Goal: Information Seeking & Learning: Check status

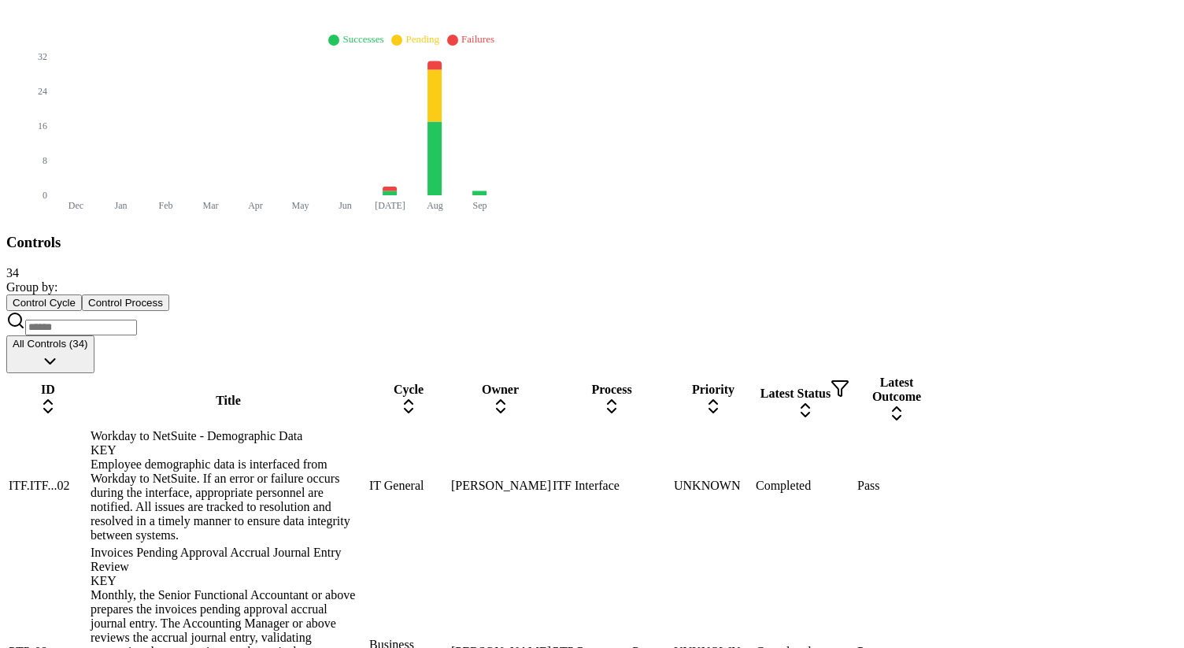
scroll to position [504, 0]
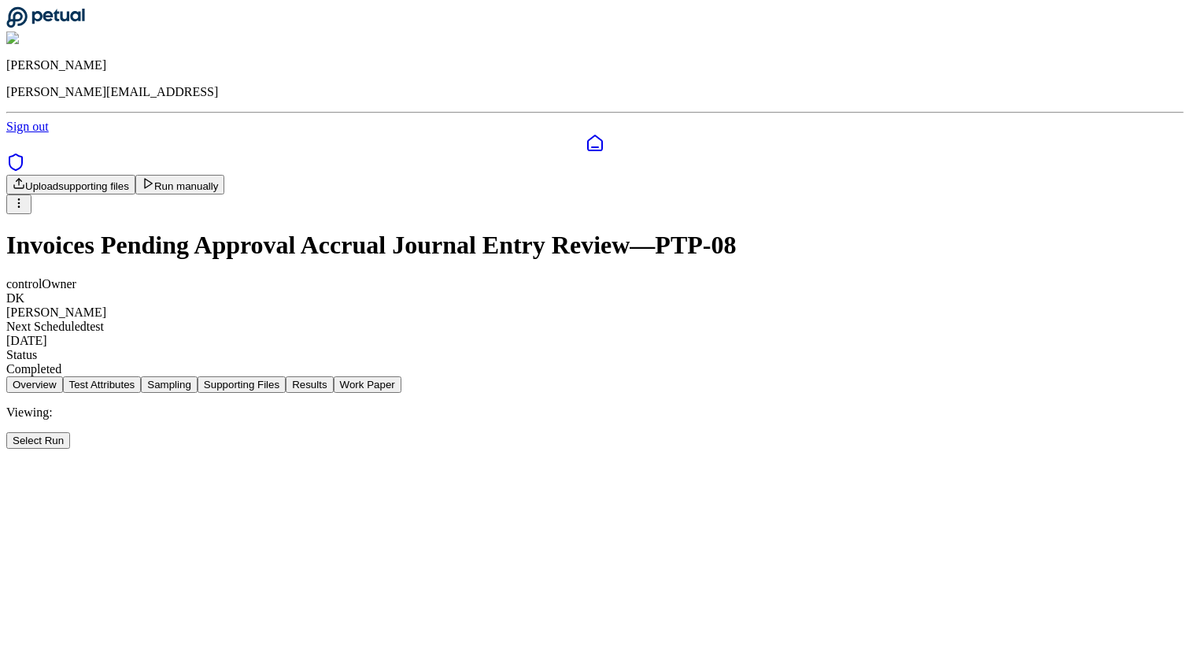
click at [333, 376] on button "Results" at bounding box center [309, 384] width 47 height 17
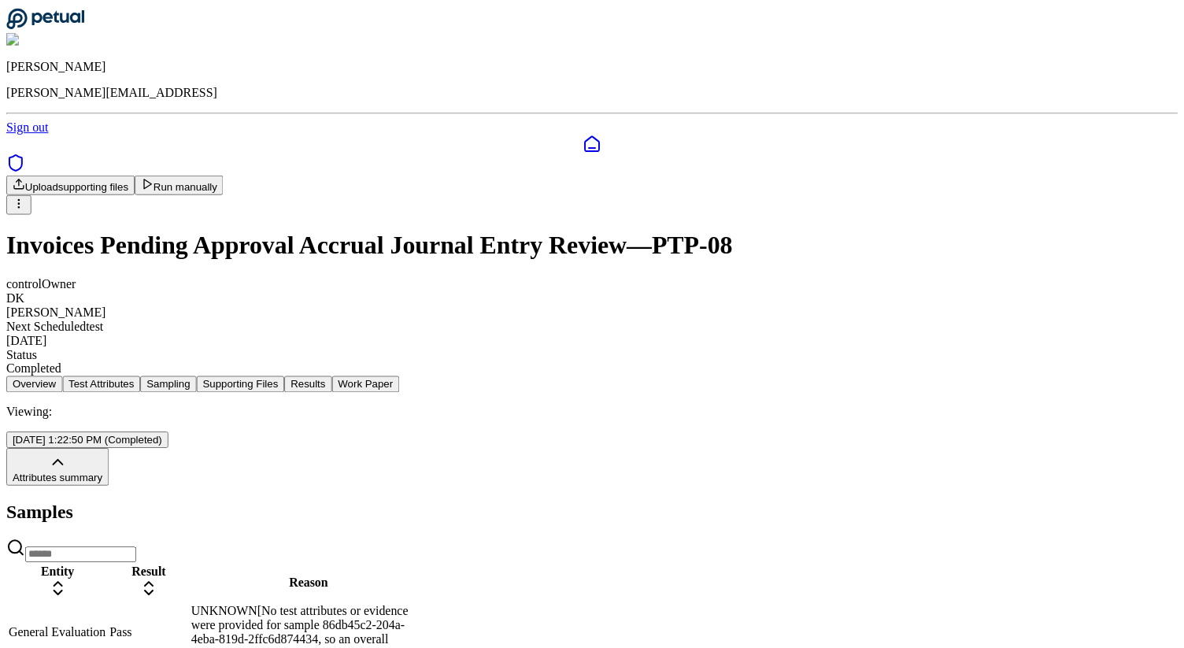
scroll to position [504, 0]
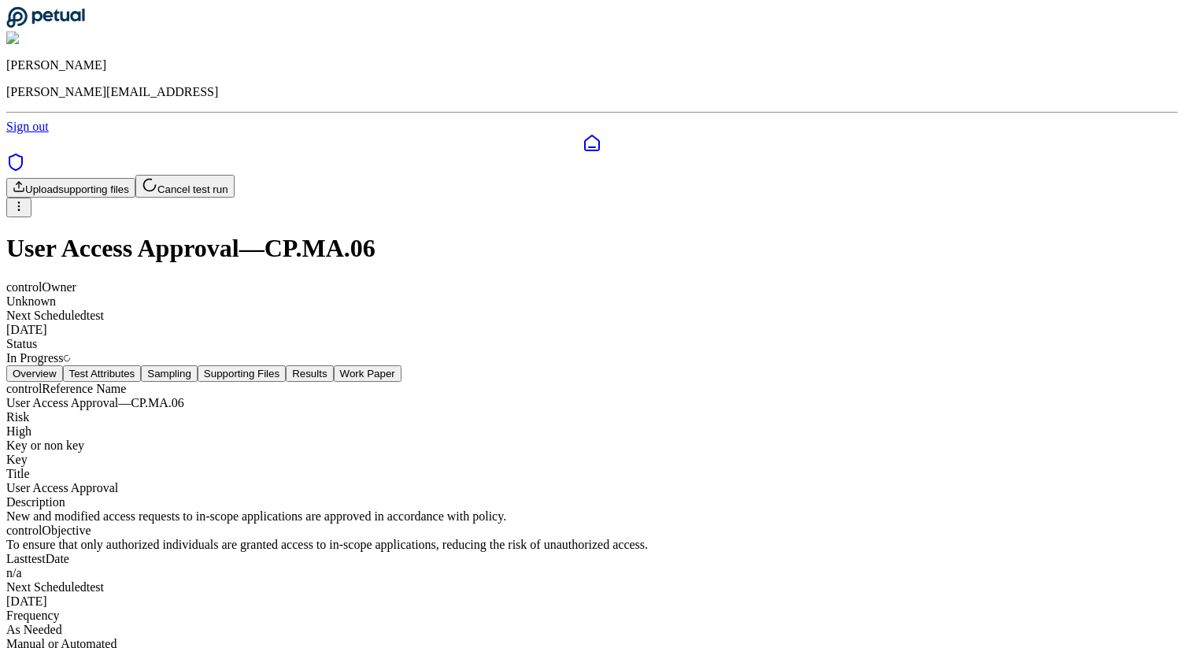
click at [605, 382] on div "control Reference Name User Access Approval — CP.MA.06 Risk High Key or non key…" at bounding box center [591, 523] width 1171 height 283
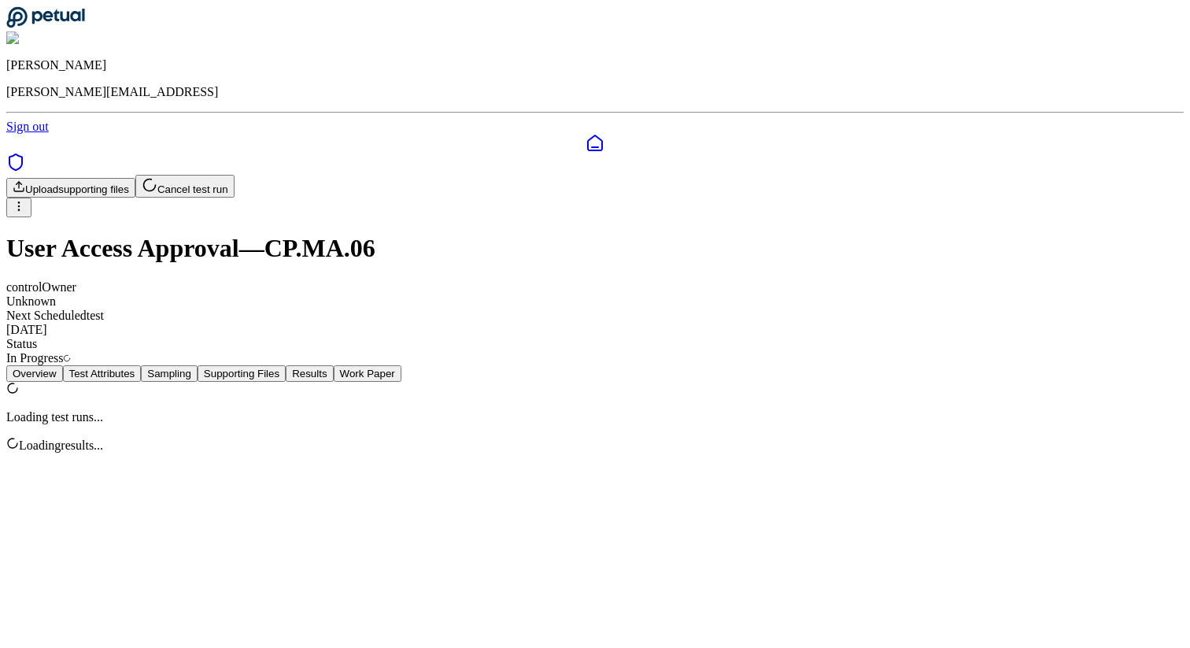
click at [333, 365] on button "Results" at bounding box center [309, 373] width 47 height 17
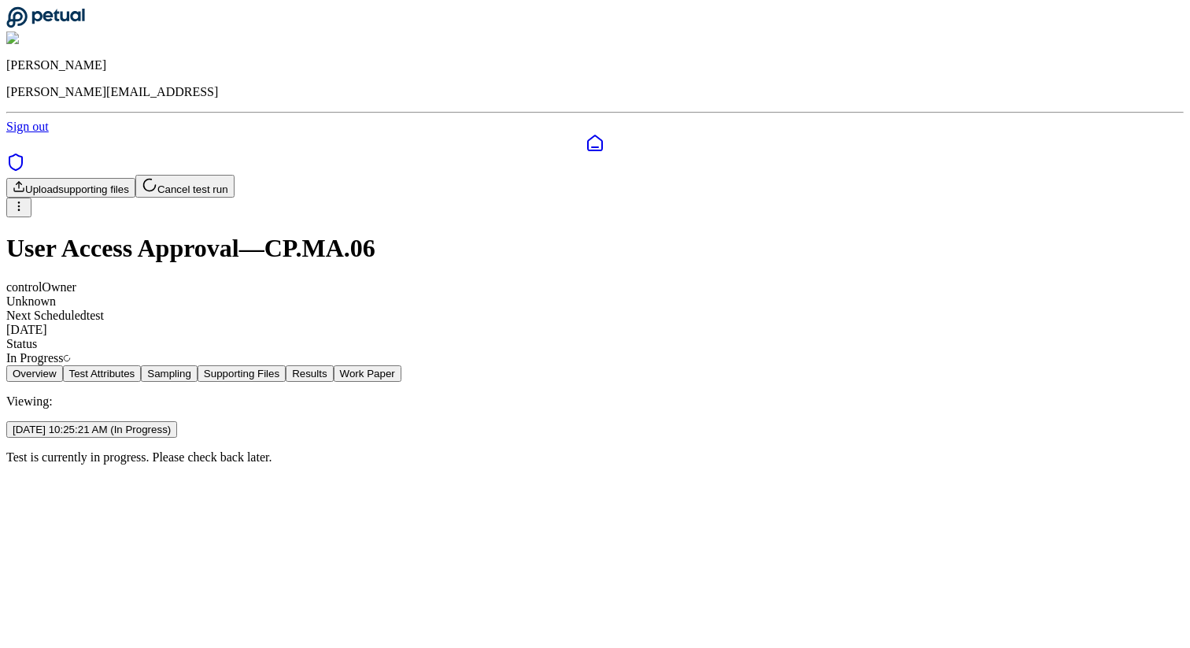
click at [985, 305] on html "[PERSON_NAME] [PERSON_NAME][EMAIL_ADDRESS] Sign out Upload supporting files Can…" at bounding box center [595, 238] width 1190 height 477
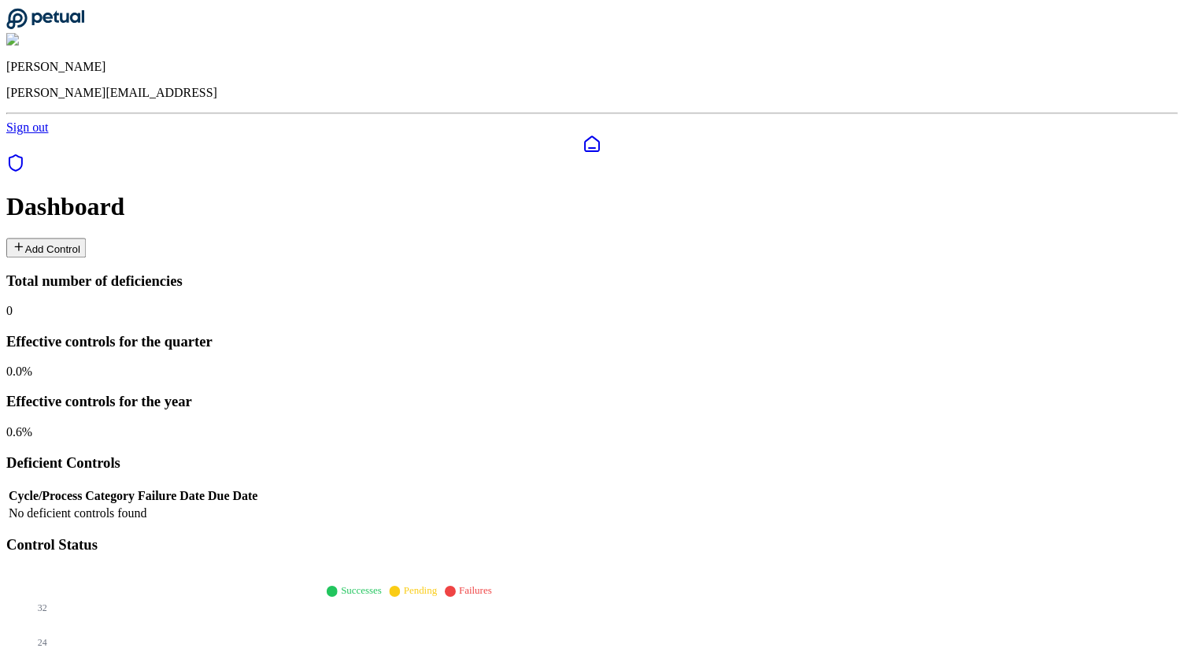
scroll to position [504, 0]
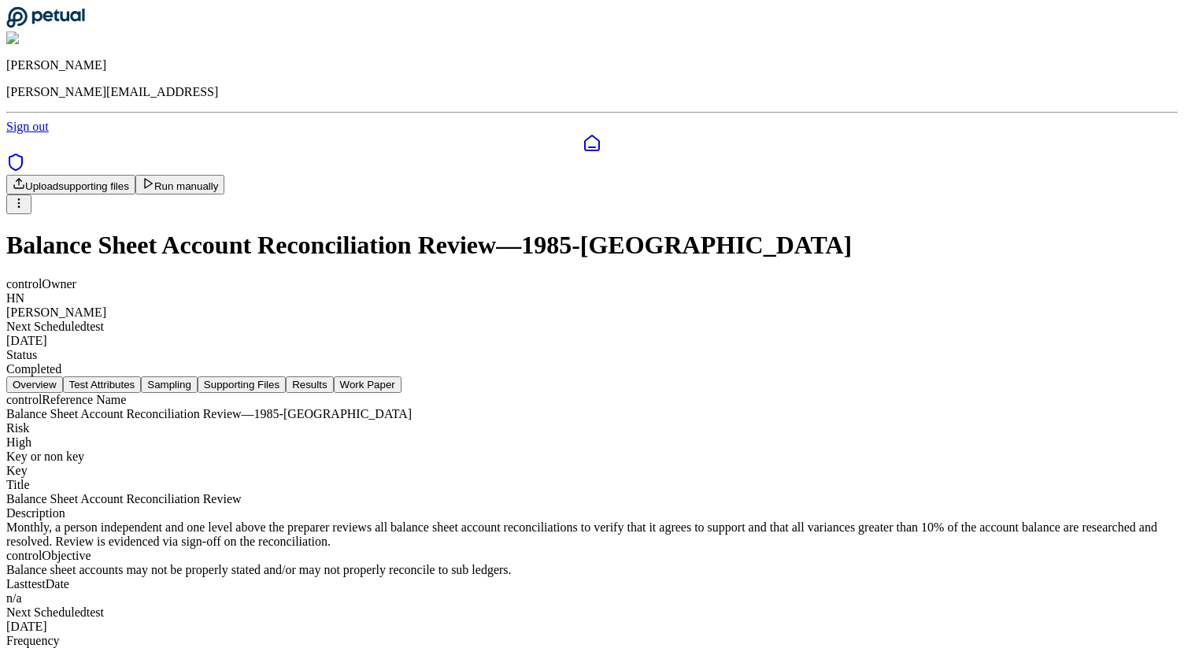
click at [605, 393] on div "control Reference Name Balance Sheet Account Reconciliation Review — 1985-CA Ri…" at bounding box center [591, 541] width 1171 height 297
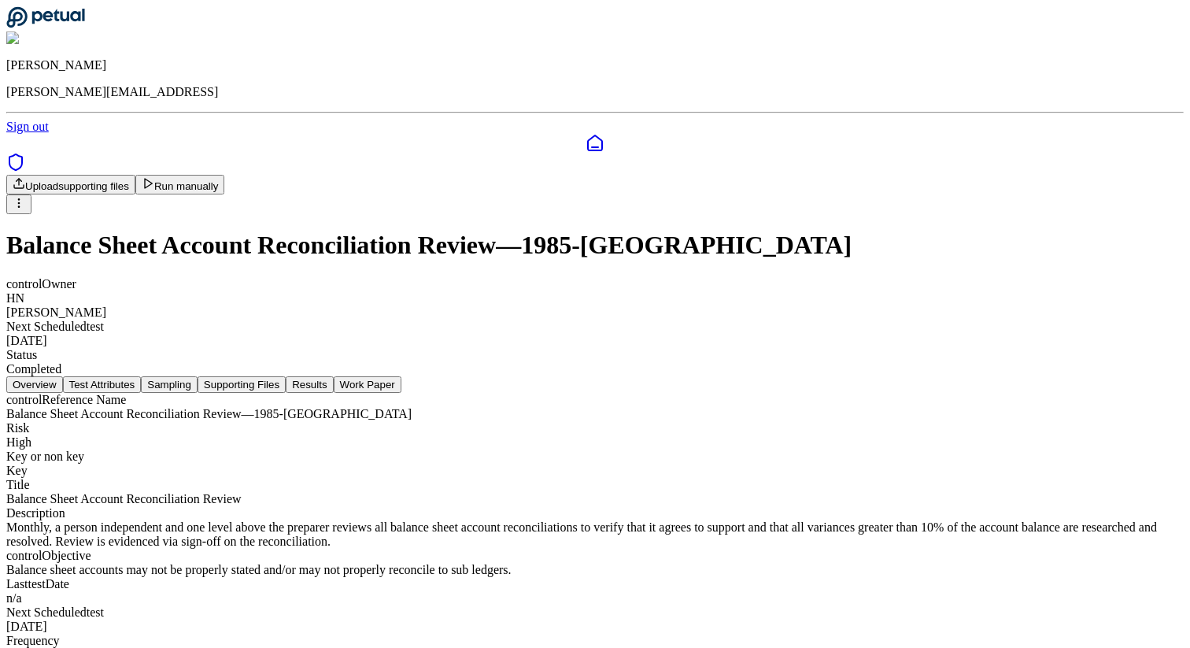
click at [333, 376] on button "Results" at bounding box center [309, 384] width 47 height 17
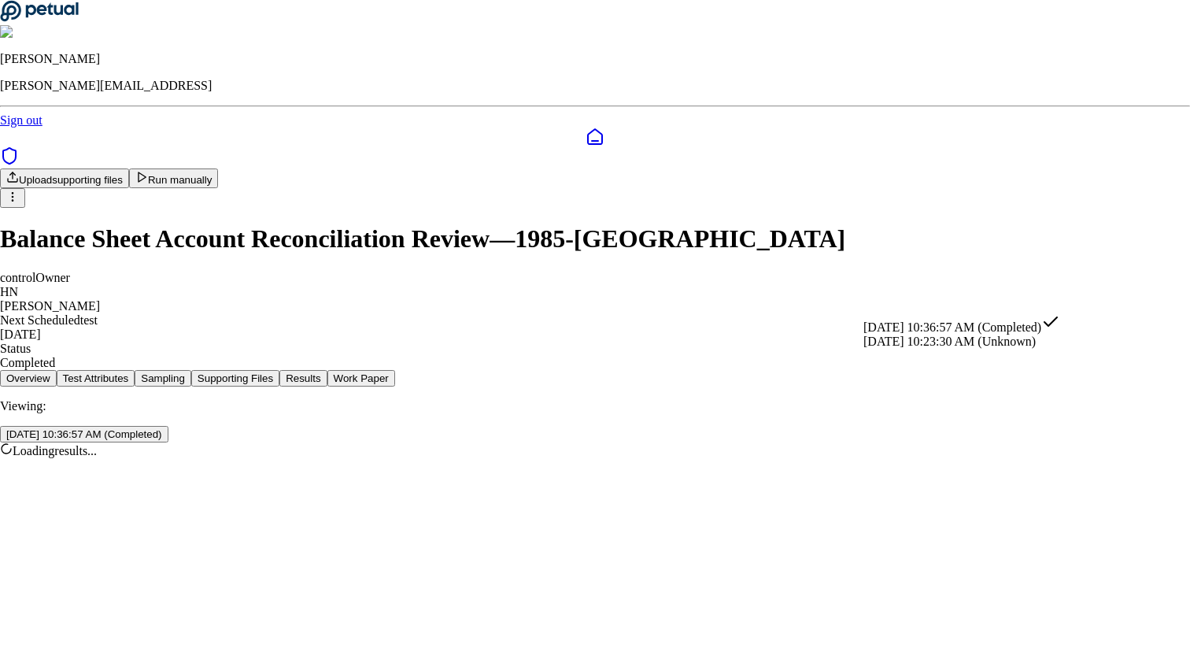
click at [1009, 306] on html "[PERSON_NAME] [PERSON_NAME][EMAIL_ADDRESS] Sign out Upload supporting files Run…" at bounding box center [595, 235] width 1190 height 471
click at [974, 349] on div "[DATE] 10:23:30 AM (Unknown)" at bounding box center [961, 341] width 197 height 14
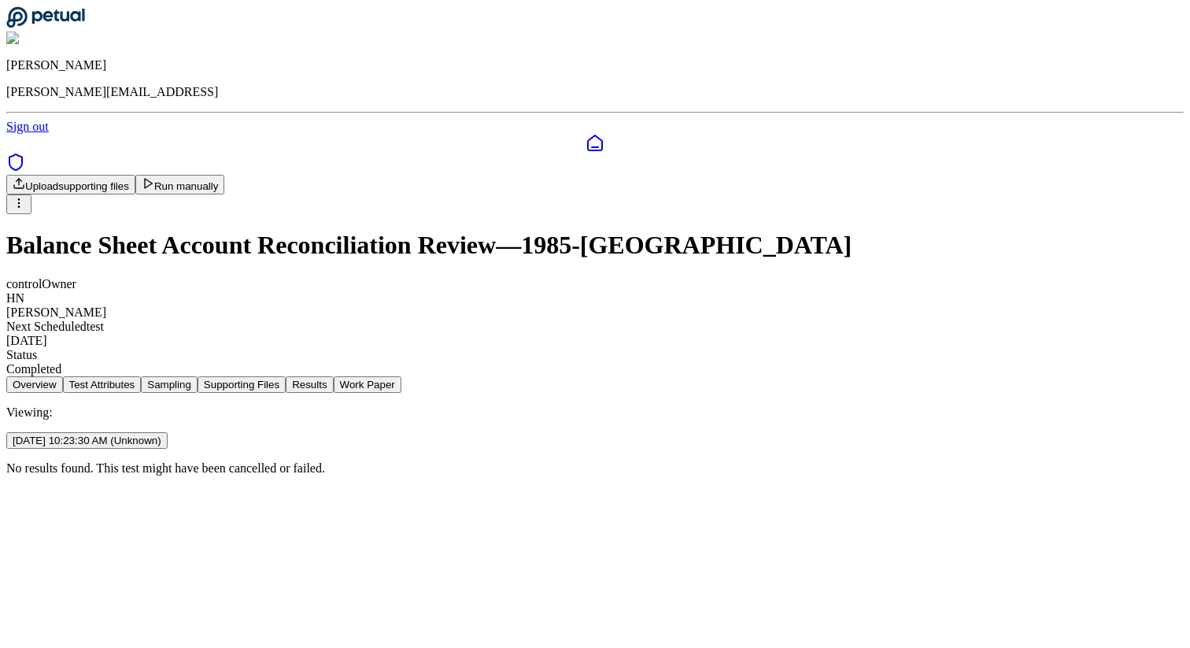
click at [401, 376] on button "Work Paper" at bounding box center [368, 384] width 68 height 17
click at [333, 376] on button "Results" at bounding box center [309, 384] width 47 height 17
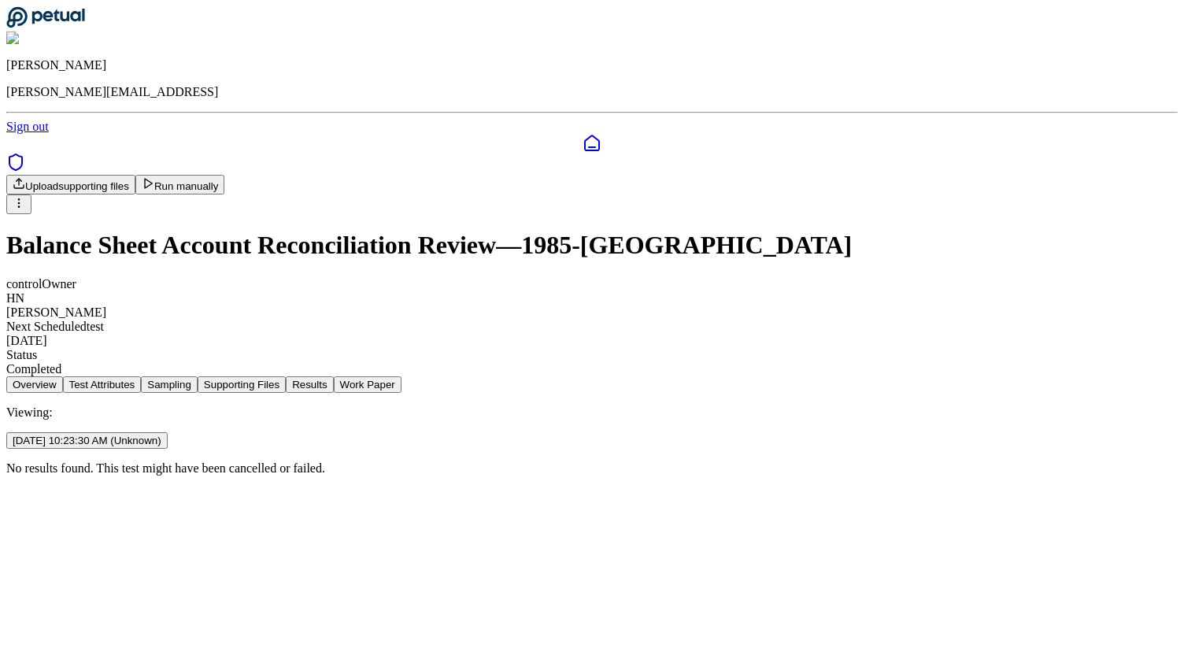
click at [286, 376] on button "Supporting Files" at bounding box center [242, 384] width 88 height 17
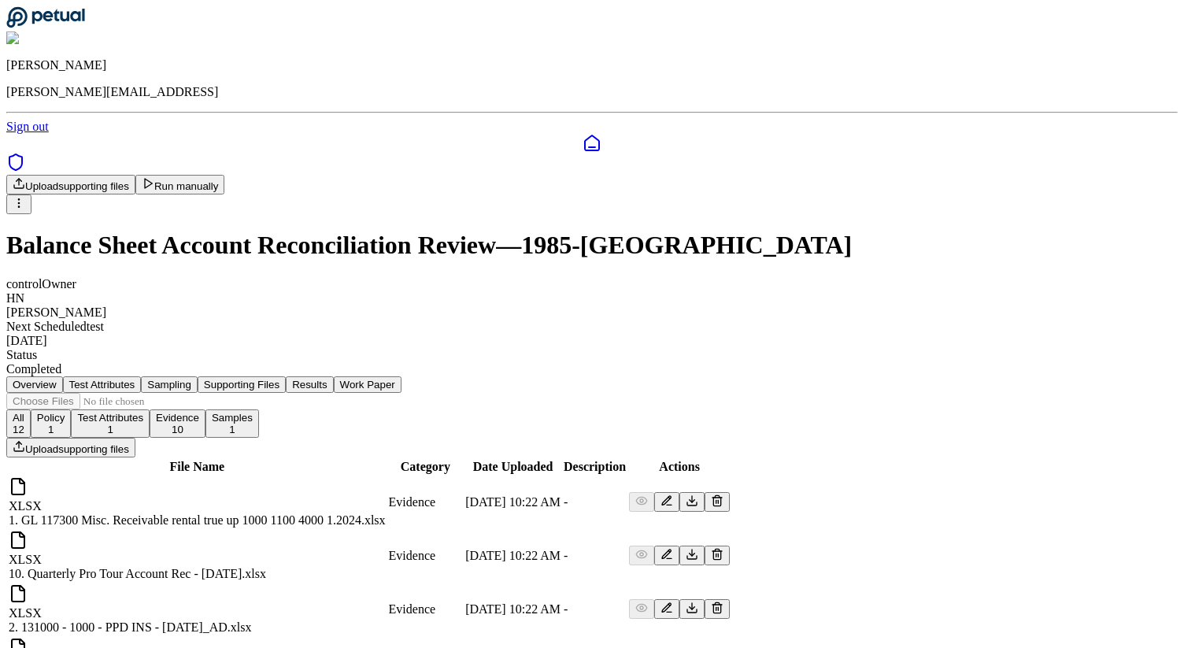
click at [39, 28] on icon at bounding box center [45, 17] width 79 height 22
